Goal: Transaction & Acquisition: Purchase product/service

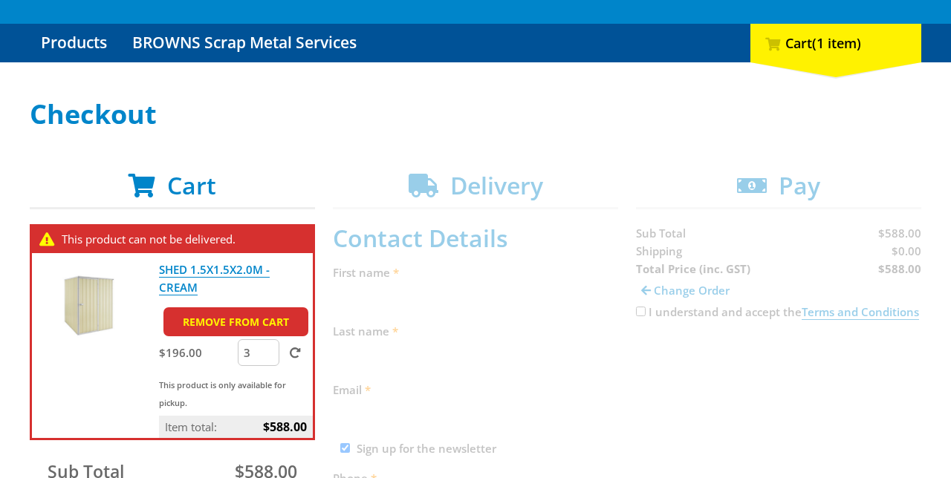
scroll to position [132, 0]
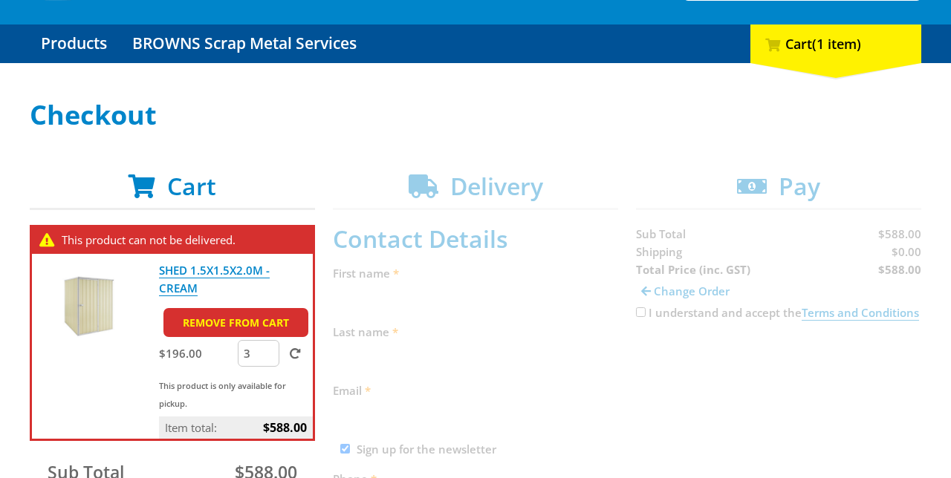
click at [299, 351] on span at bounding box center [295, 353] width 11 height 11
click at [0, 0] on input "submit" at bounding box center [0, 0] width 0 height 0
click at [264, 324] on link "Remove from cart" at bounding box center [235, 322] width 145 height 29
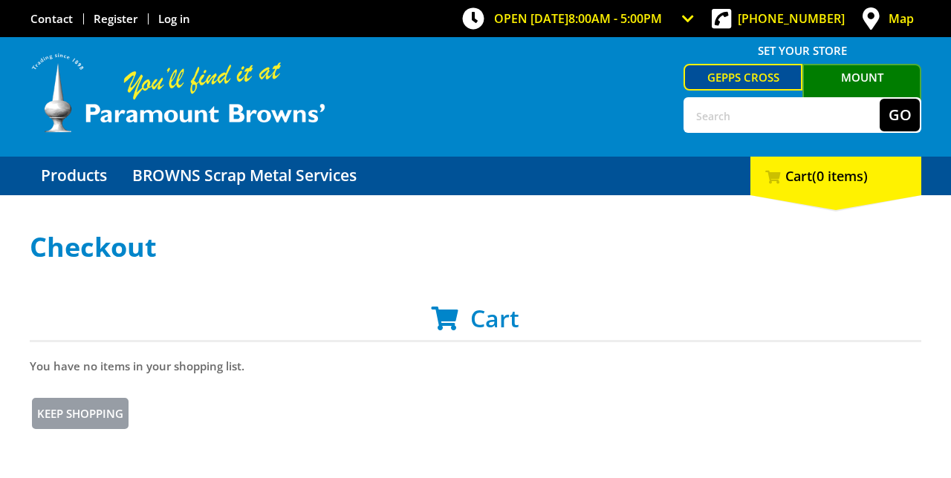
scroll to position [195, 0]
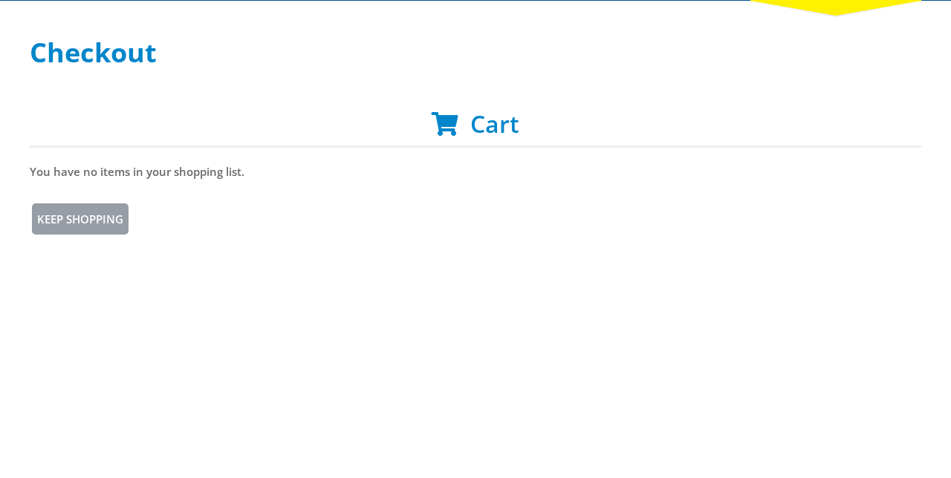
click at [91, 216] on link "Keep Shopping" at bounding box center [80, 219] width 101 height 36
